Goal: Task Accomplishment & Management: Use online tool/utility

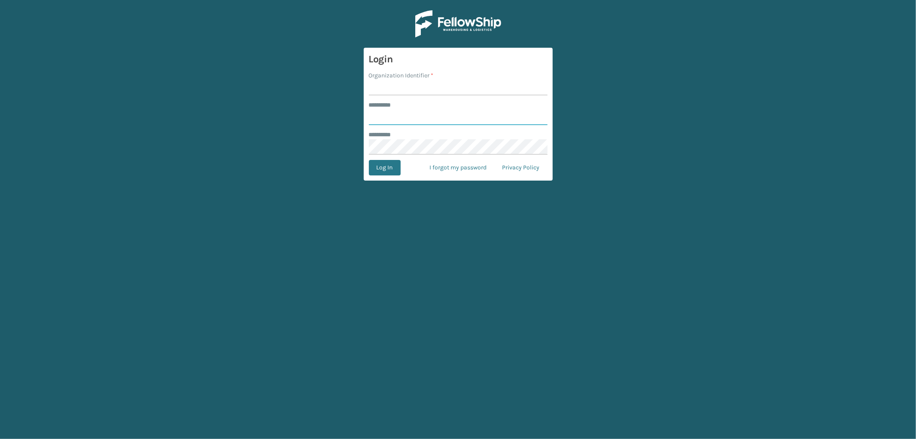
type input "*********"
click at [423, 85] on input "Organization Identifier *" at bounding box center [458, 87] width 179 height 15
type input "SleepGeekz"
click at [387, 163] on button "Log In" at bounding box center [385, 167] width 32 height 15
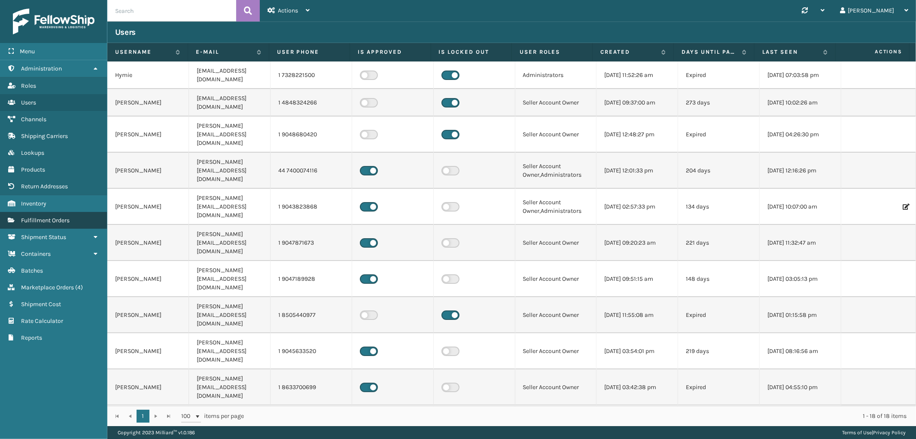
click at [28, 212] on link "Fulfillment Orders" at bounding box center [53, 220] width 107 height 17
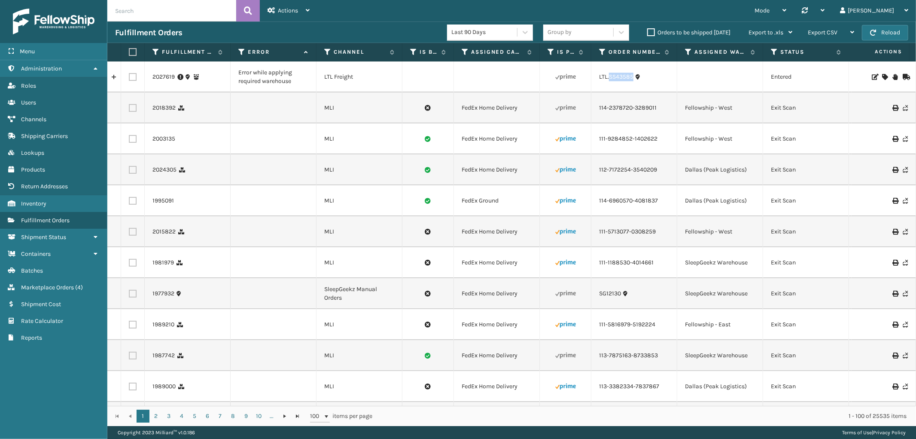
drag, startPoint x: 633, startPoint y: 84, endPoint x: 610, endPoint y: 82, distance: 23.3
click at [610, 82] on td "LTL.SS43585" at bounding box center [635, 76] width 86 height 31
copy link "SS43585"
click at [882, 76] on icon at bounding box center [884, 77] width 5 height 6
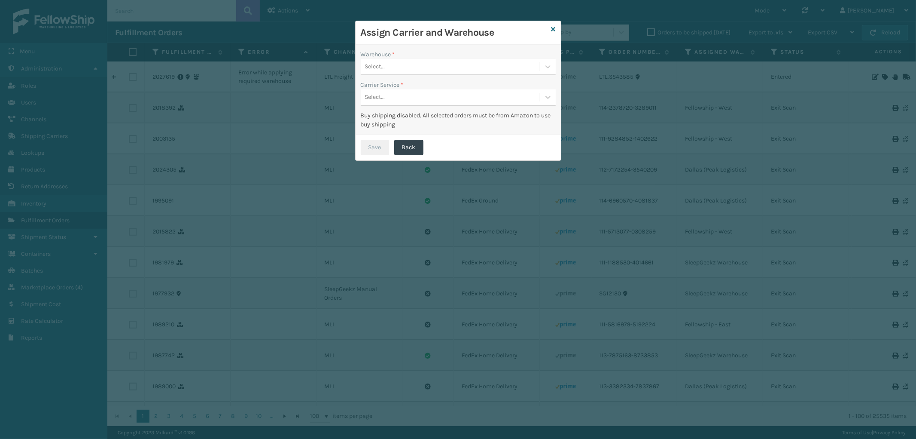
click at [449, 64] on div "Select..." at bounding box center [450, 67] width 179 height 14
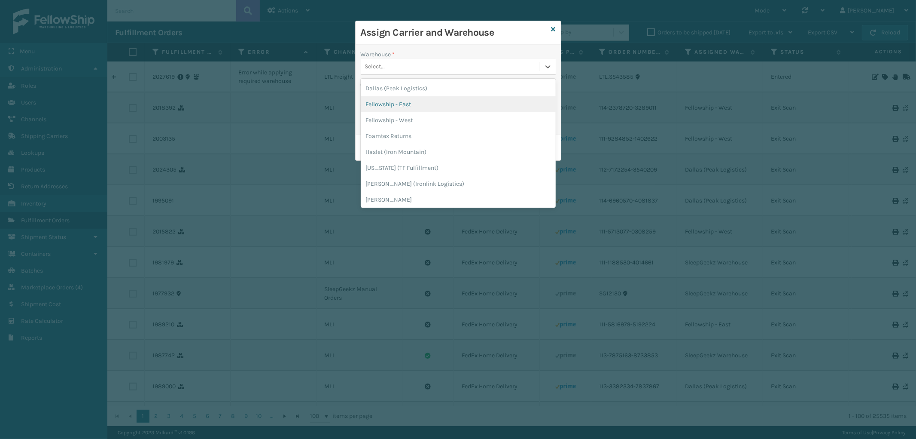
click at [423, 97] on div "Fellowship - East" at bounding box center [458, 104] width 195 height 16
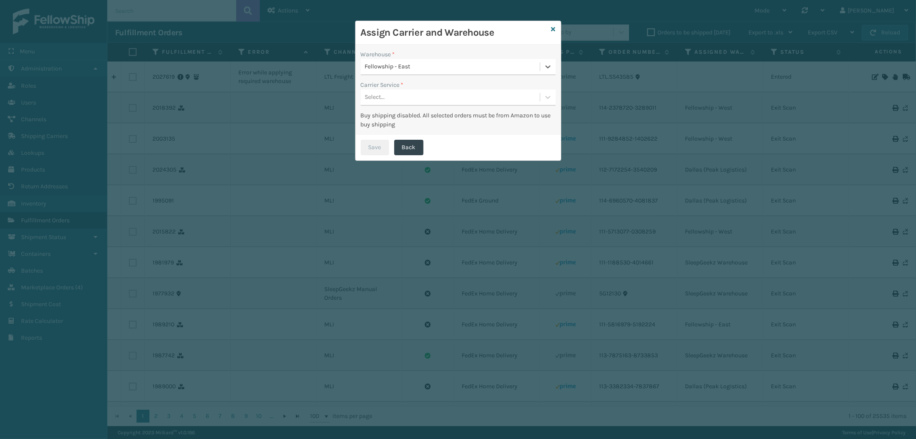
click at [423, 88] on div "Carrier Service *" at bounding box center [458, 84] width 195 height 9
click at [418, 91] on div "Select..." at bounding box center [450, 97] width 179 height 14
click at [411, 120] on div "LTL" at bounding box center [458, 119] width 195 height 16
click at [380, 147] on button "Save" at bounding box center [375, 147] width 28 height 15
